Goal: Navigation & Orientation: Find specific page/section

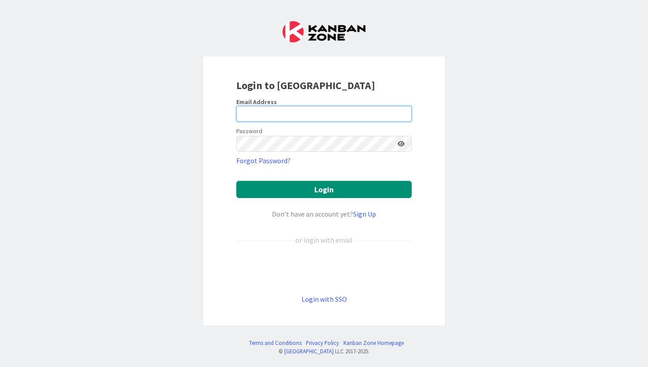
click at [285, 111] on input "email" at bounding box center [323, 114] width 175 height 16
type input "[PERSON_NAME][EMAIL_ADDRESS][PERSON_NAME][DOMAIN_NAME][PERSON_NAME]"
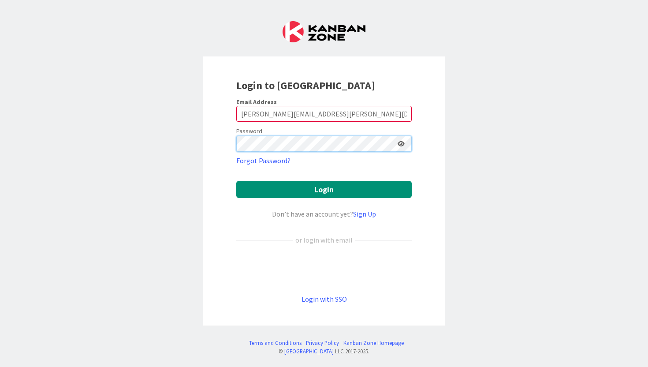
click at [236, 181] on button "Login" at bounding box center [323, 189] width 175 height 17
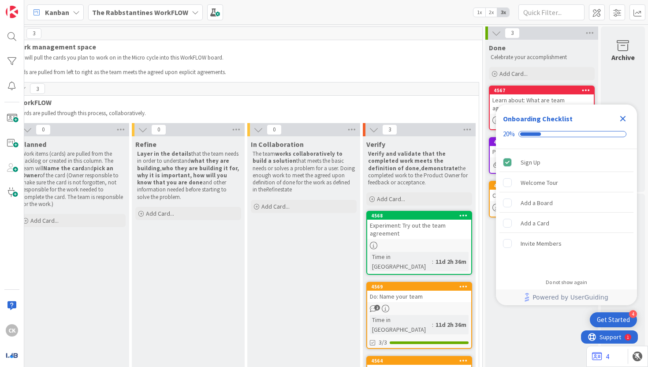
click at [628, 116] on icon "Close Checklist" at bounding box center [622, 118] width 11 height 11
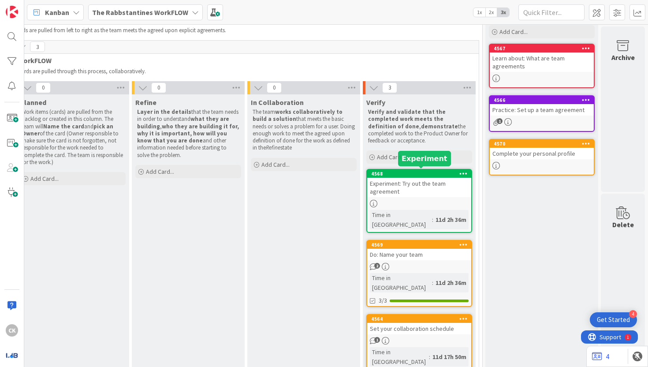
scroll to position [44, 249]
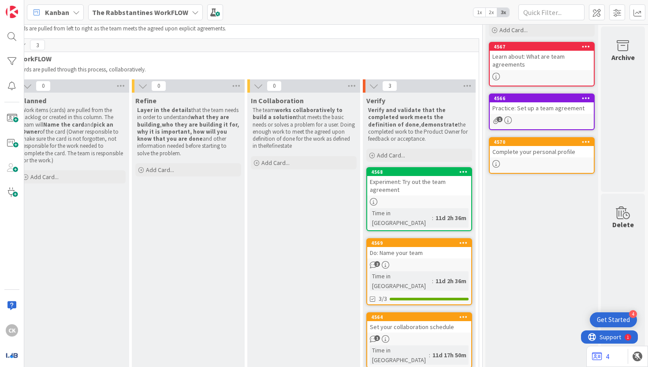
click at [372, 261] on icon "2" at bounding box center [373, 264] width 7 height 7
click at [417, 321] on div "Set your collaboration schedule" at bounding box center [419, 326] width 104 height 11
